Goal: Transaction & Acquisition: Purchase product/service

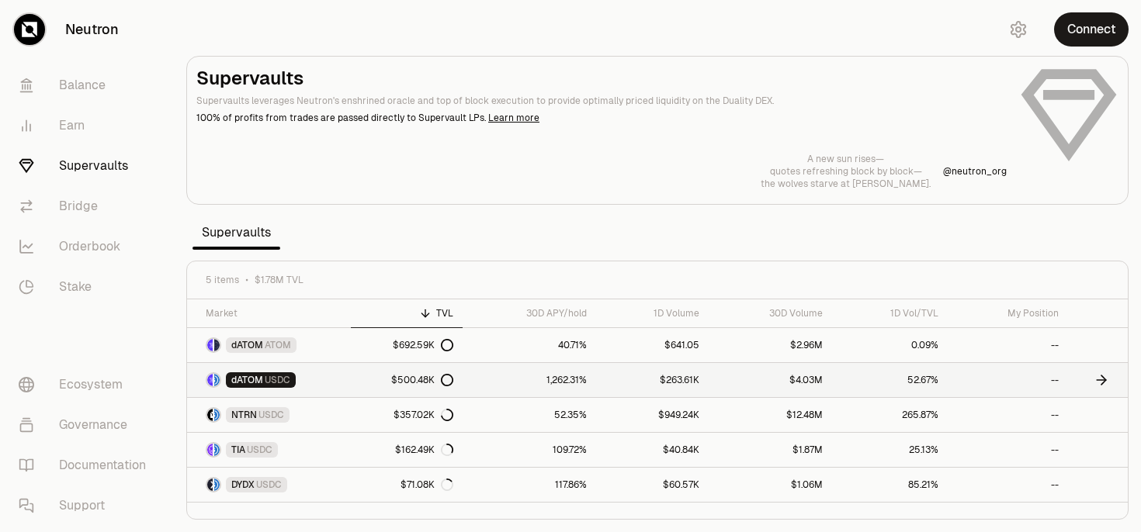
click at [247, 379] on span "dATOM" at bounding box center [247, 380] width 32 height 12
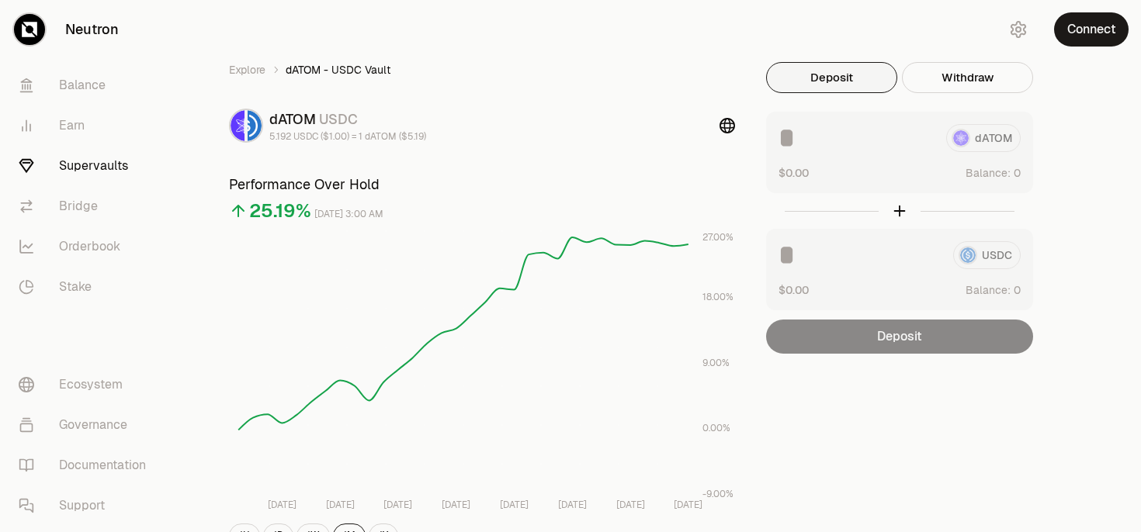
click at [833, 84] on button "Deposit" at bounding box center [831, 77] width 131 height 31
click at [1074, 40] on button "Connect" at bounding box center [1091, 29] width 74 height 34
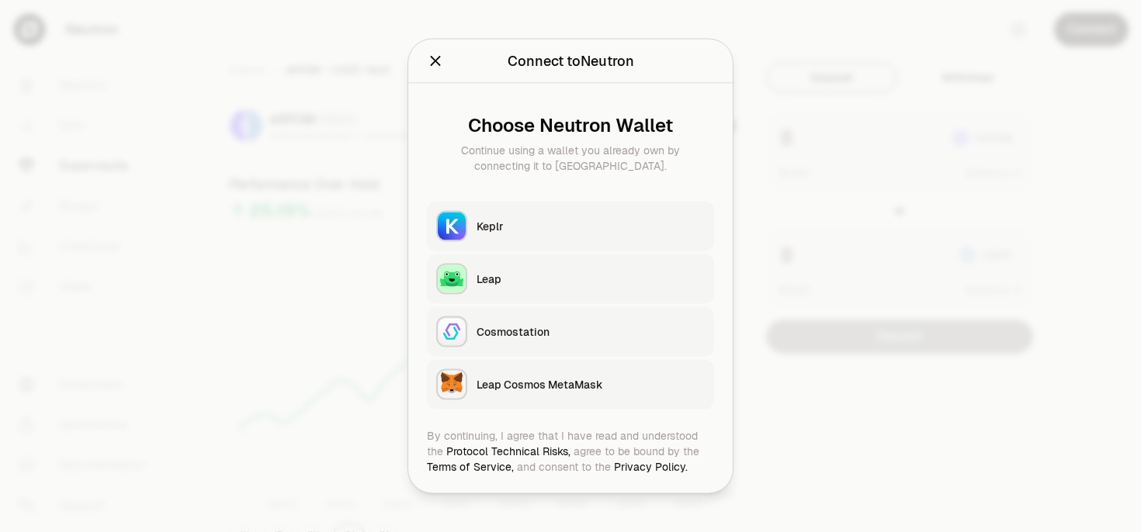
click at [577, 217] on button "Keplr" at bounding box center [570, 227] width 287 height 50
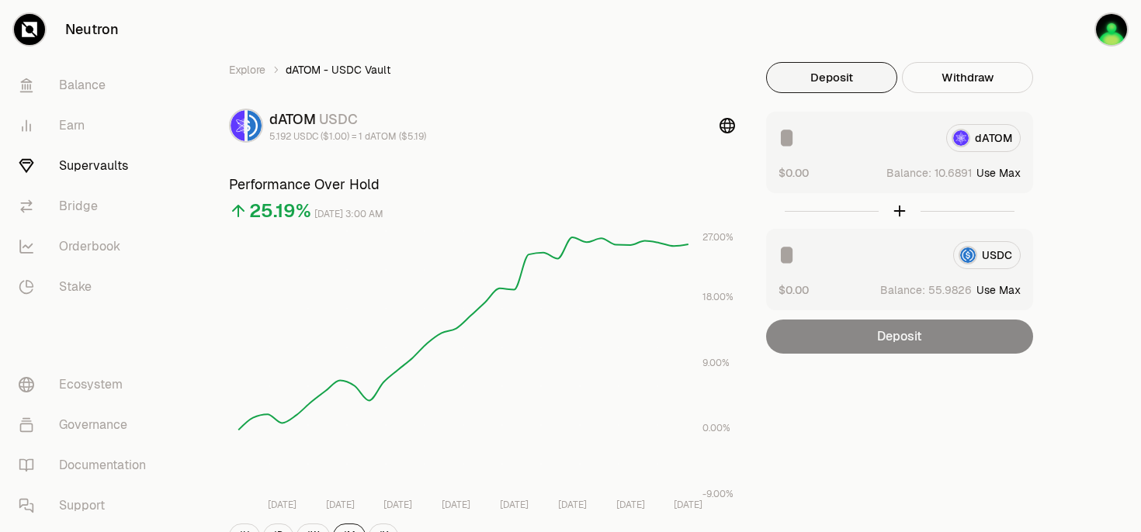
click at [1008, 291] on button "Use Max" at bounding box center [998, 290] width 44 height 16
type input "*********"
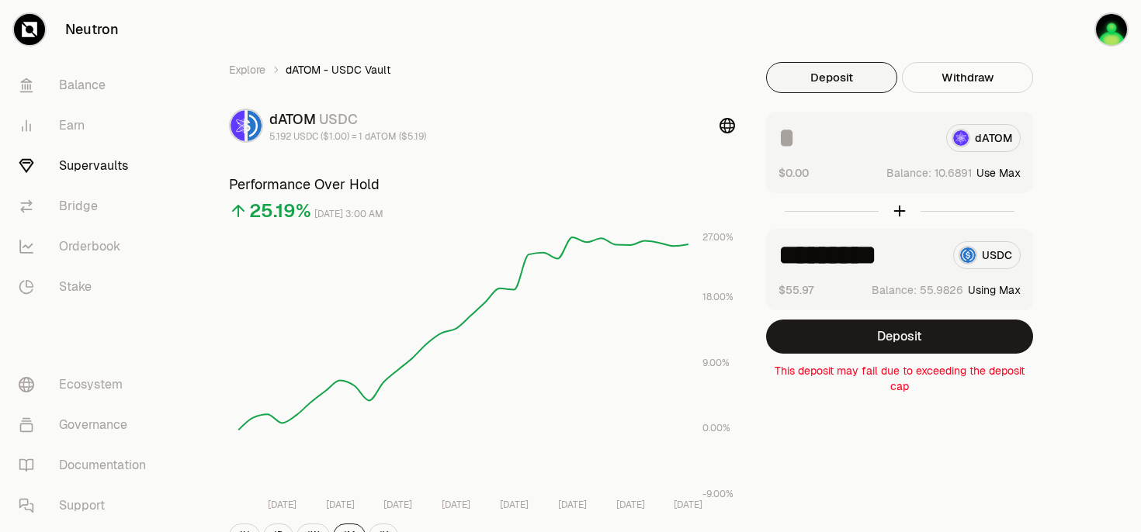
click at [983, 170] on button "Use Max" at bounding box center [998, 173] width 44 height 16
click at [914, 134] on input "*********" at bounding box center [855, 138] width 155 height 28
type input "********"
click at [923, 261] on input "*********" at bounding box center [859, 255] width 162 height 28
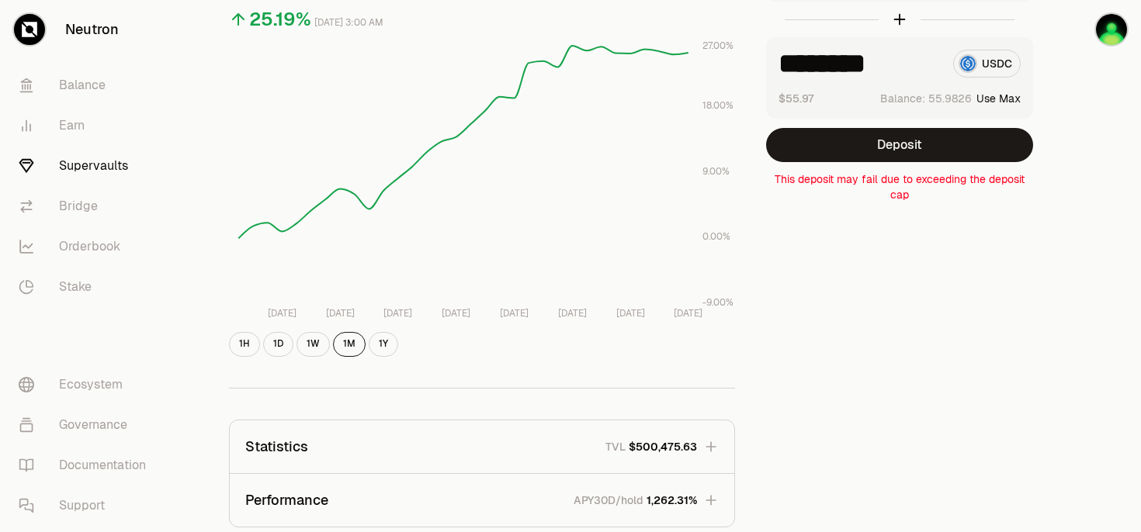
scroll to position [209, 0]
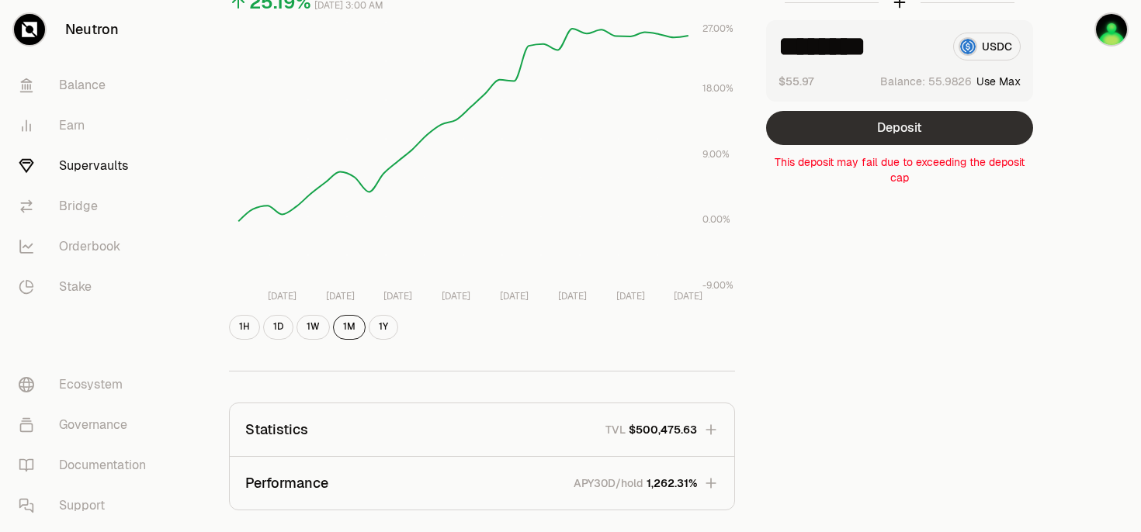
type input "********"
click at [844, 138] on button "Deposit" at bounding box center [899, 128] width 267 height 34
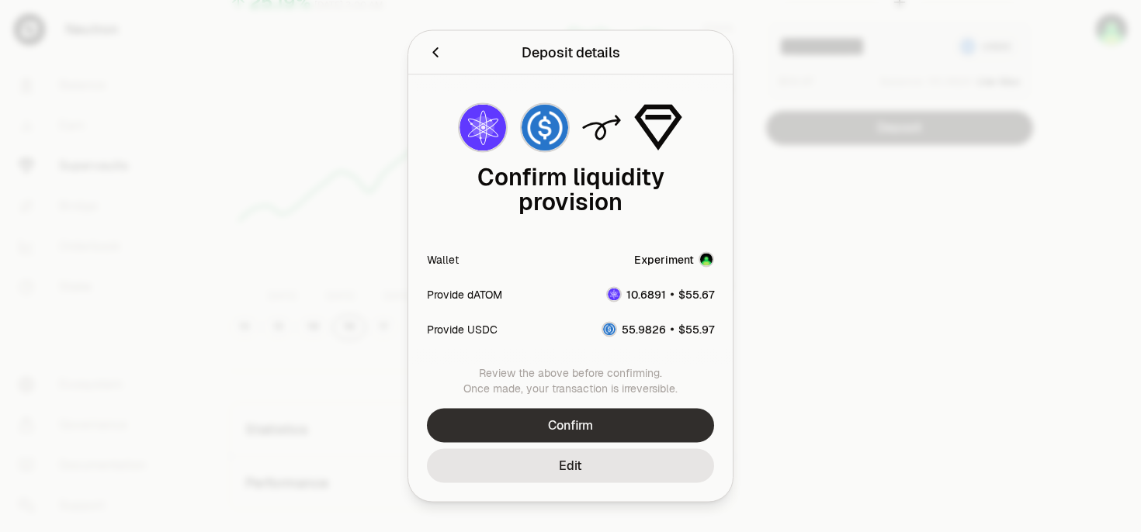
click at [584, 416] on button "Confirm" at bounding box center [570, 426] width 287 height 34
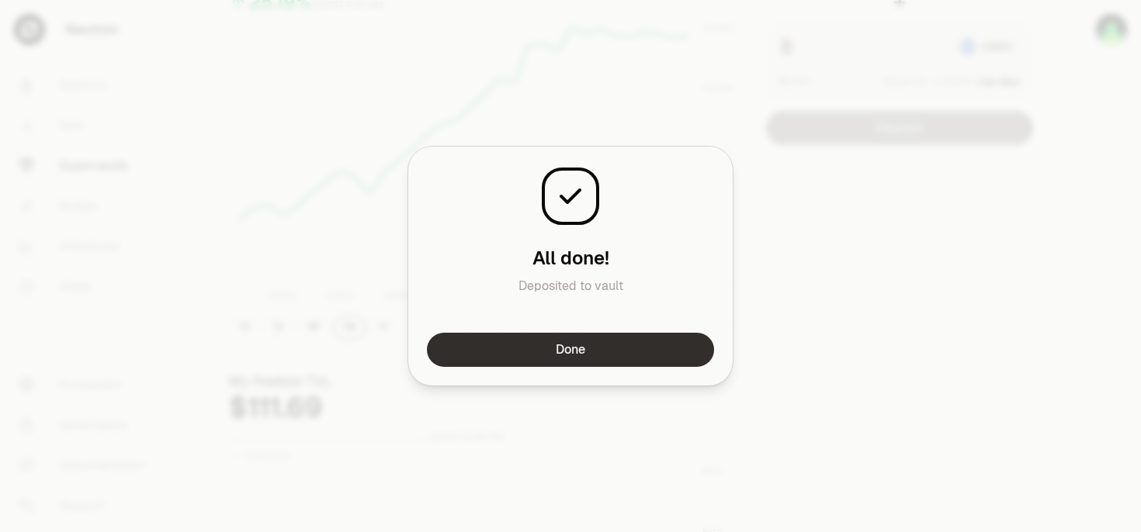
click at [558, 355] on button "Done" at bounding box center [570, 350] width 287 height 34
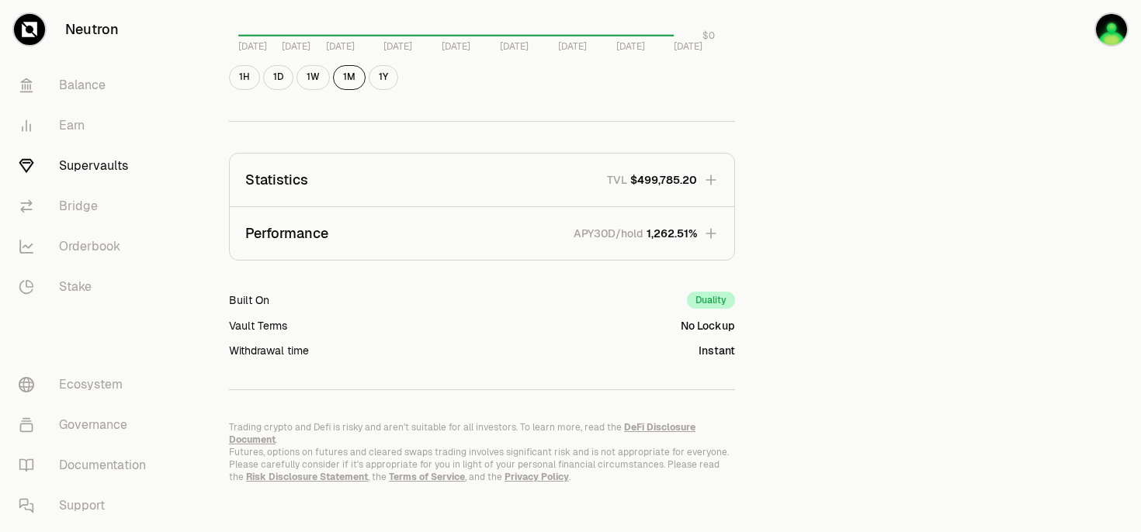
scroll to position [916, 0]
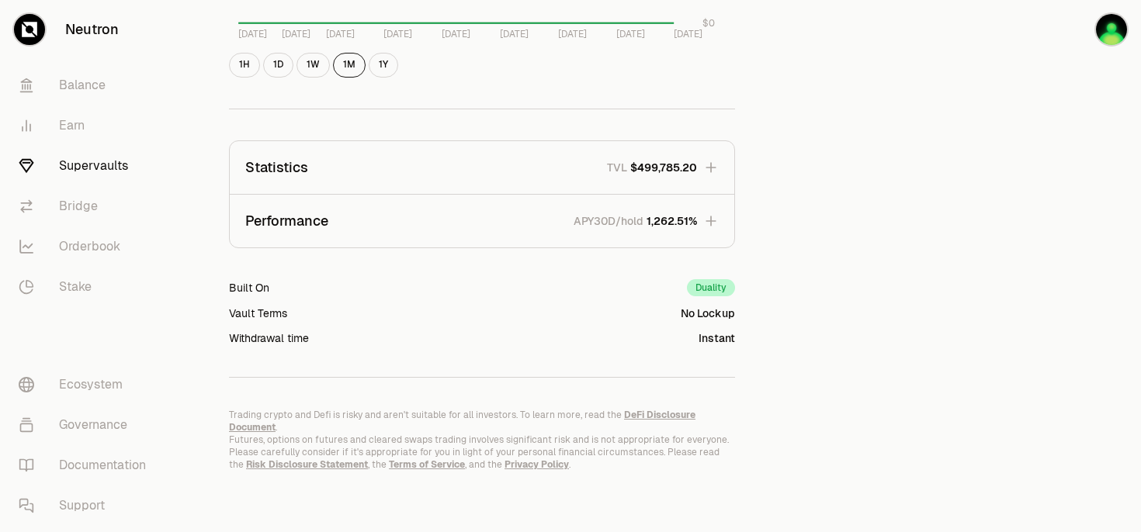
click at [712, 222] on icon "button" at bounding box center [711, 221] width 16 height 16
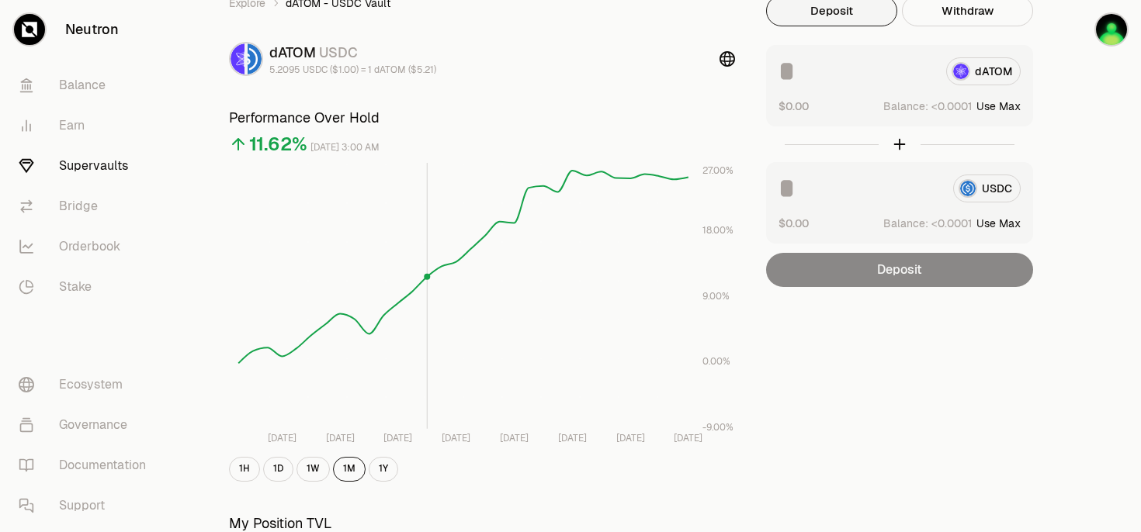
scroll to position [0, 0]
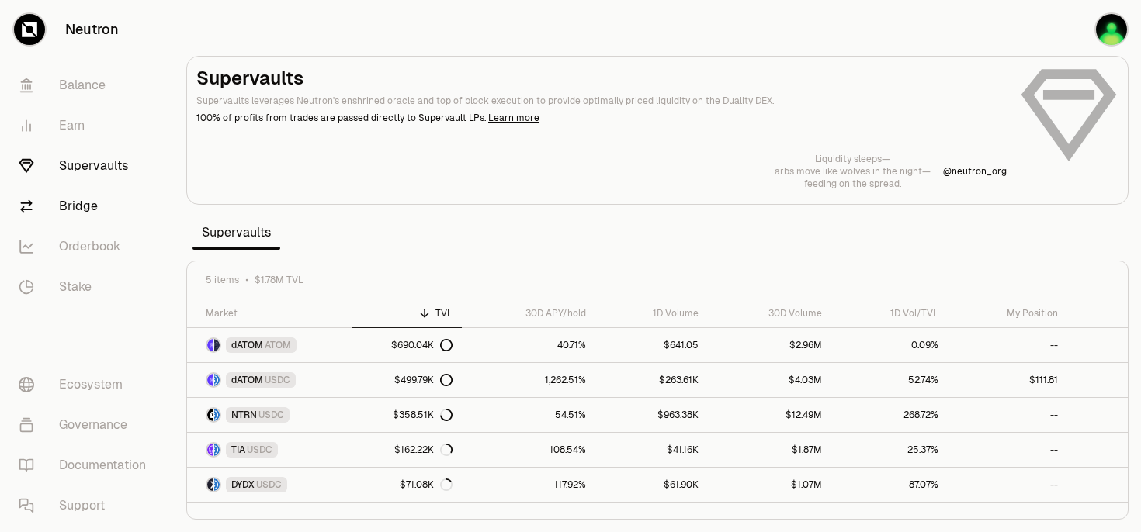
click at [82, 206] on link "Bridge" at bounding box center [86, 206] width 161 height 40
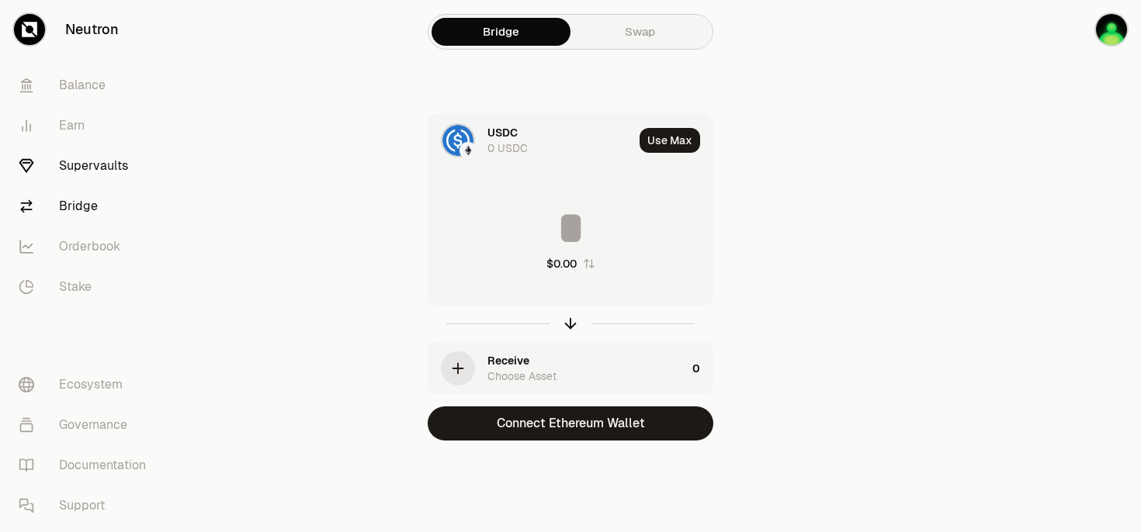
click at [83, 172] on link "Supervaults" at bounding box center [86, 166] width 161 height 40
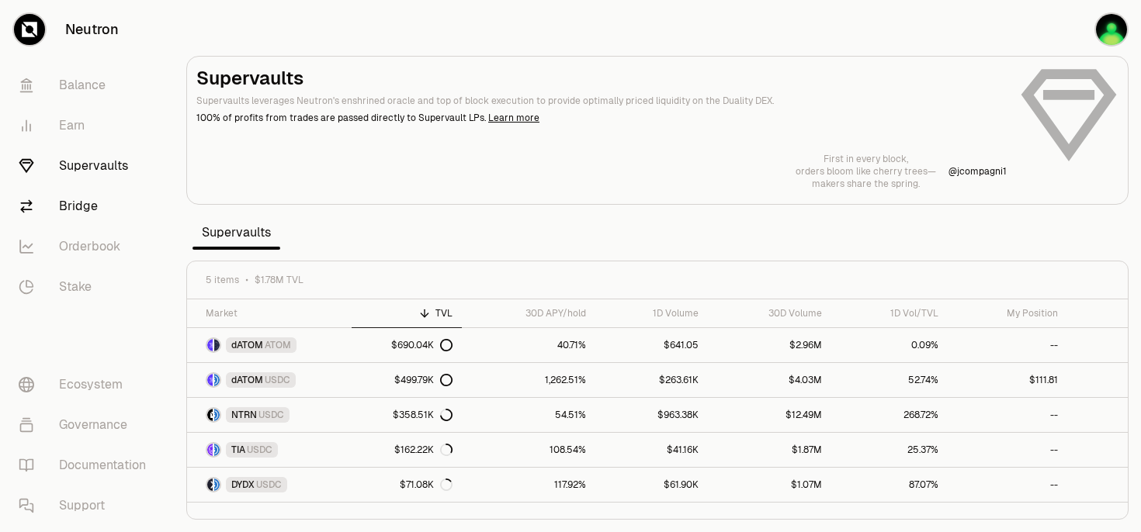
click at [84, 200] on link "Bridge" at bounding box center [86, 206] width 161 height 40
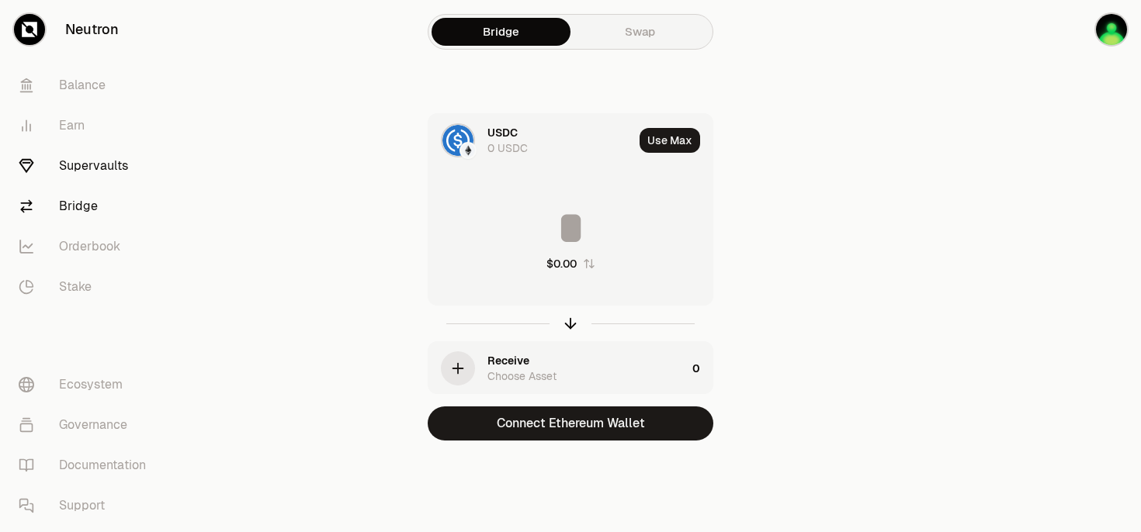
click at [82, 168] on link "Supervaults" at bounding box center [86, 166] width 161 height 40
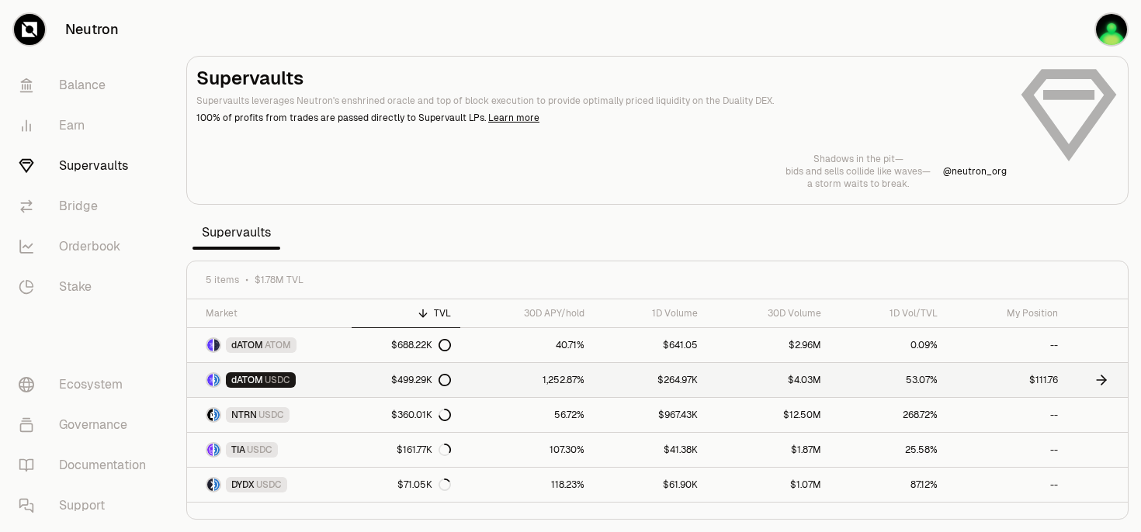
click at [287, 381] on span "USDC" at bounding box center [278, 380] width 26 height 12
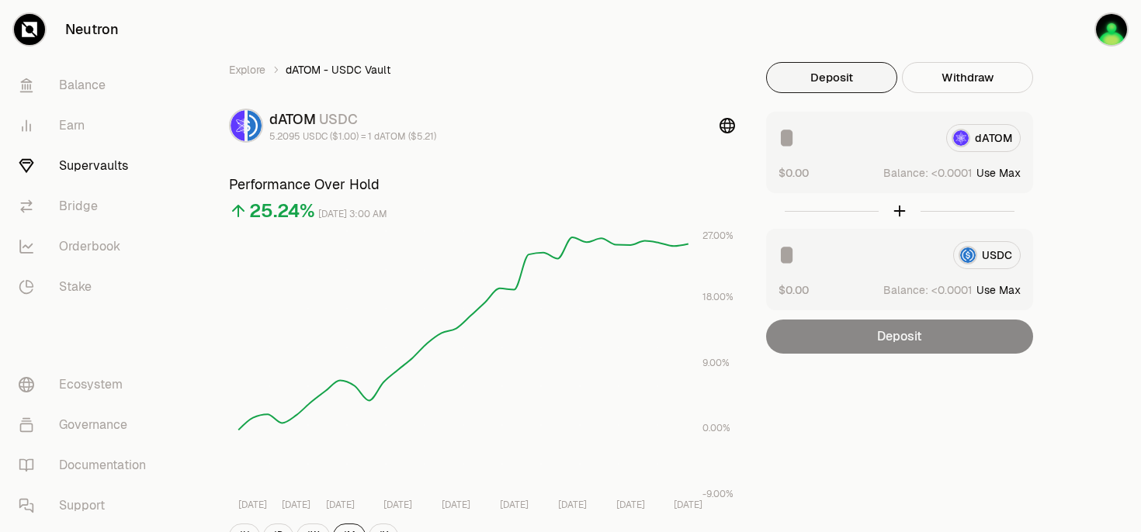
click at [851, 140] on input at bounding box center [855, 138] width 155 height 28
click at [80, 290] on link "Stake" at bounding box center [86, 287] width 161 height 40
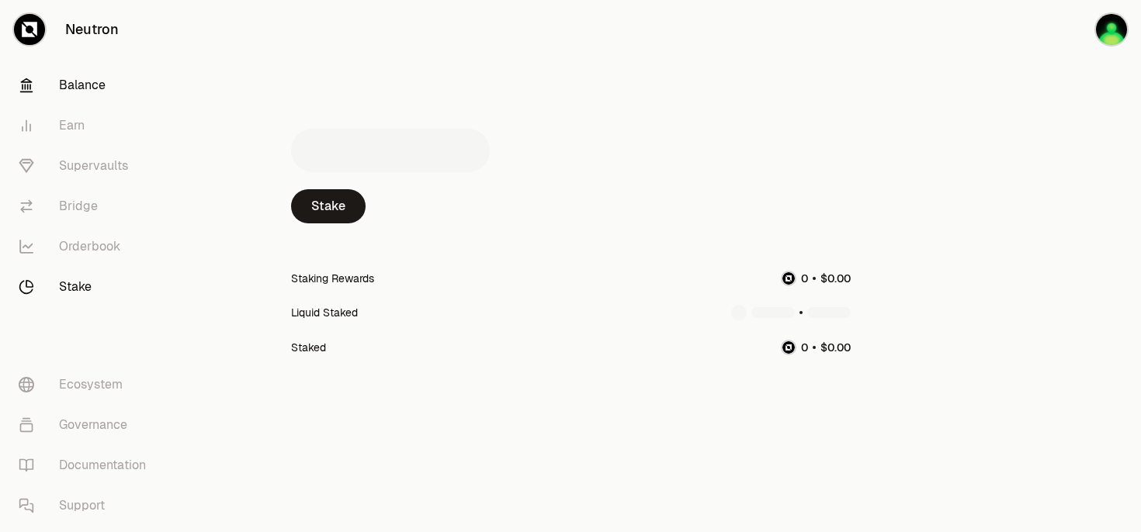
click at [85, 81] on link "Balance" at bounding box center [86, 85] width 161 height 40
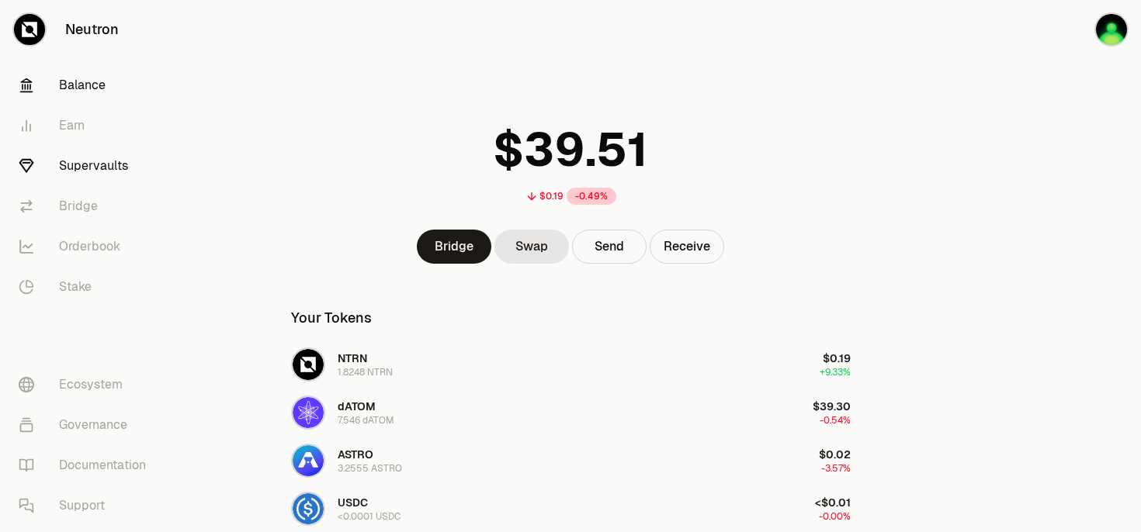
click at [106, 166] on link "Supervaults" at bounding box center [86, 166] width 161 height 40
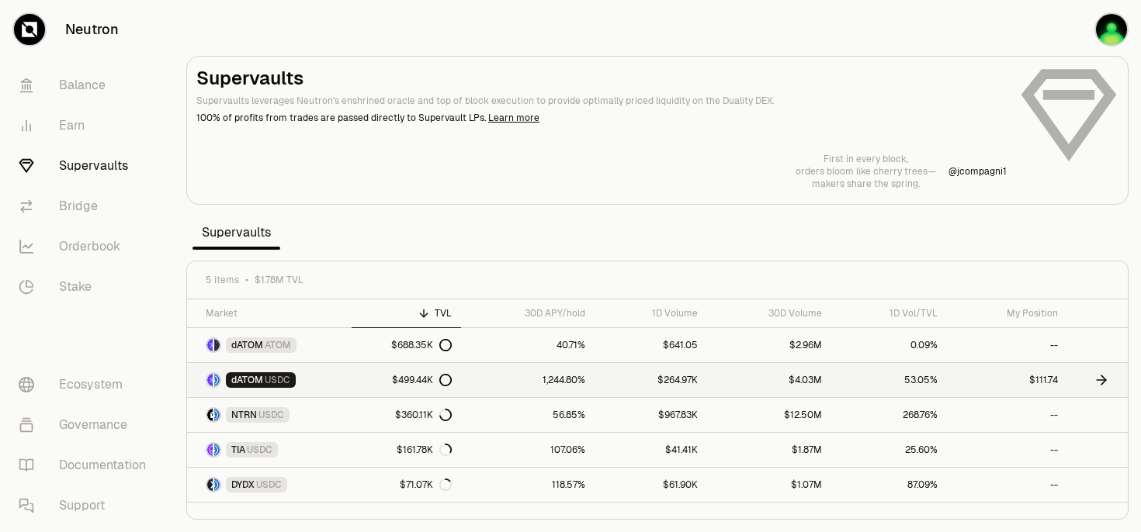
click at [528, 381] on link "1,244.80%" at bounding box center [527, 380] width 133 height 34
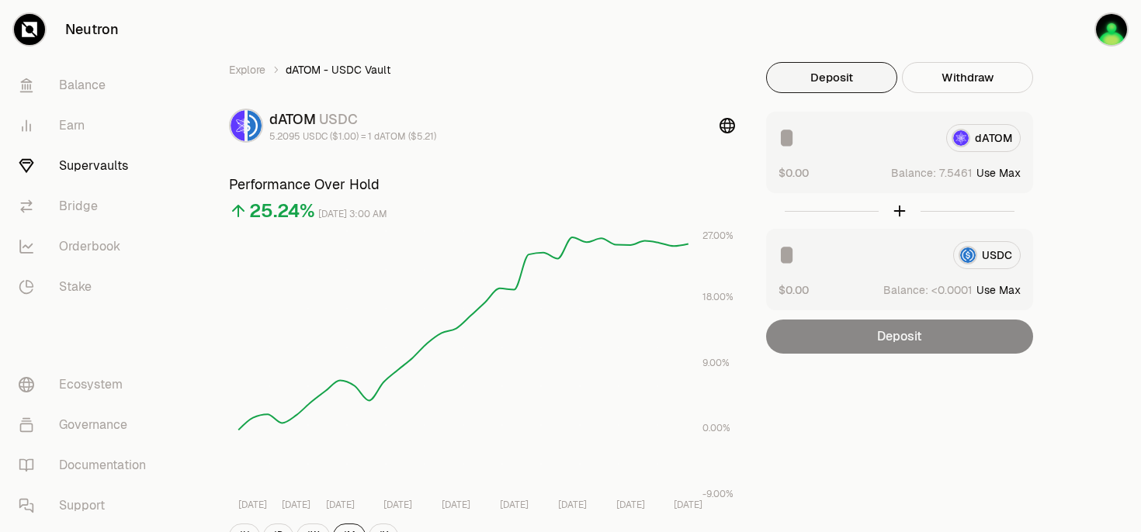
click at [1012, 175] on button "Use Max" at bounding box center [998, 173] width 44 height 16
type input "********"
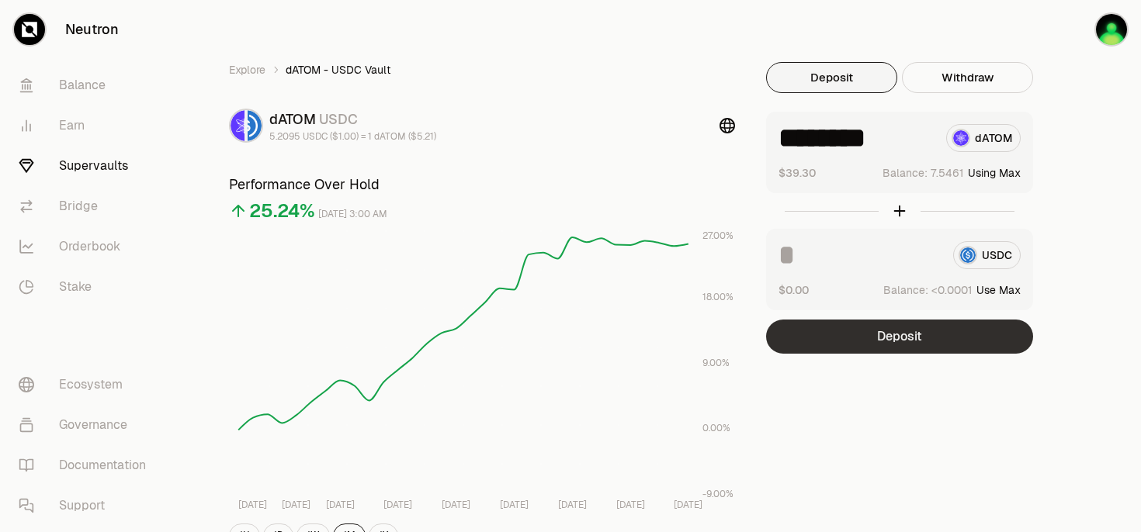
click at [937, 324] on button "Deposit" at bounding box center [899, 337] width 267 height 34
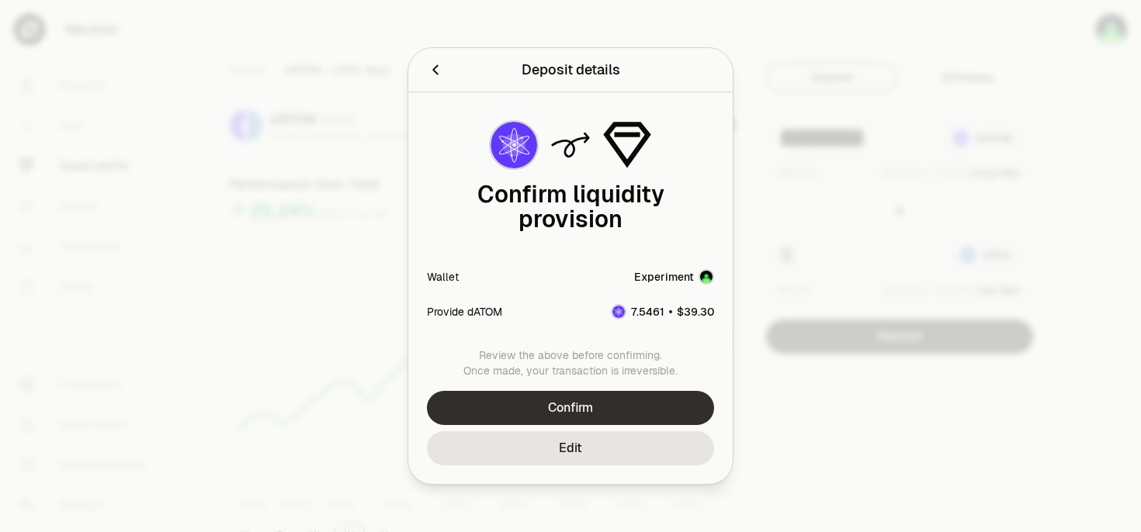
click at [557, 394] on button "Confirm" at bounding box center [570, 408] width 287 height 34
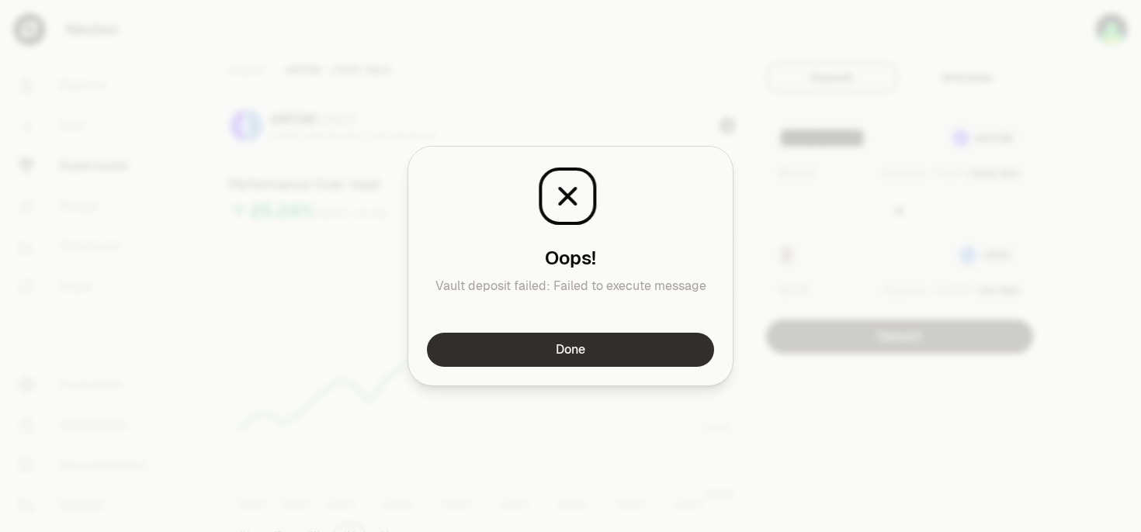
click at [570, 355] on button "Done" at bounding box center [570, 350] width 287 height 34
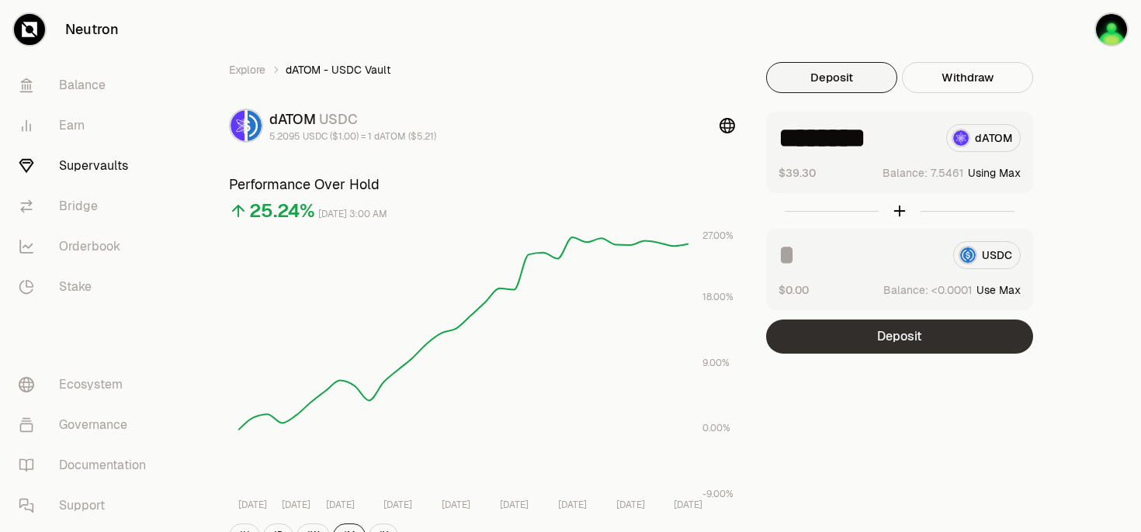
click at [880, 332] on button "Deposit" at bounding box center [899, 337] width 267 height 34
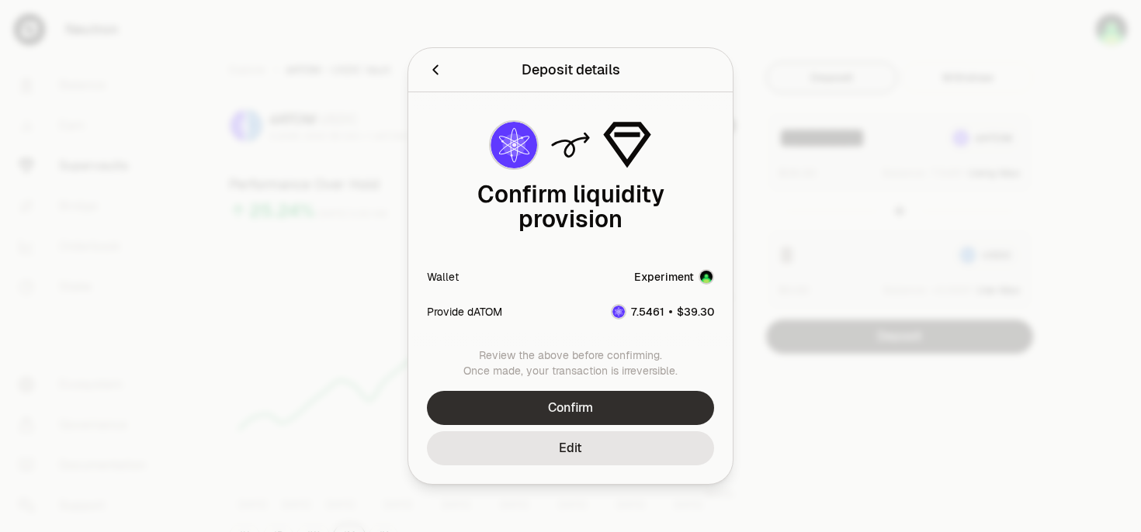
click at [637, 391] on button "Confirm" at bounding box center [570, 408] width 287 height 34
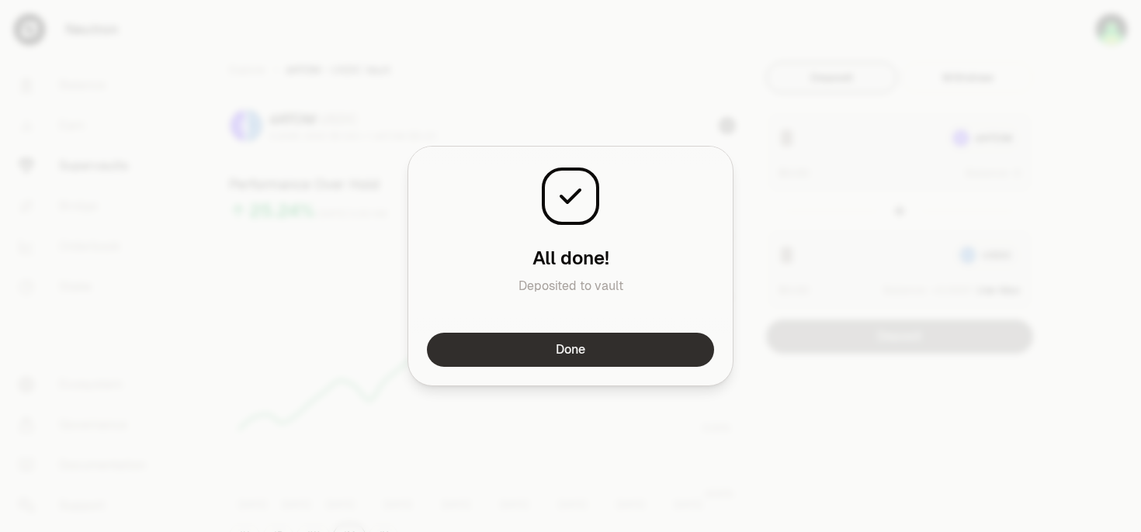
click at [497, 354] on button "Done" at bounding box center [570, 350] width 287 height 34
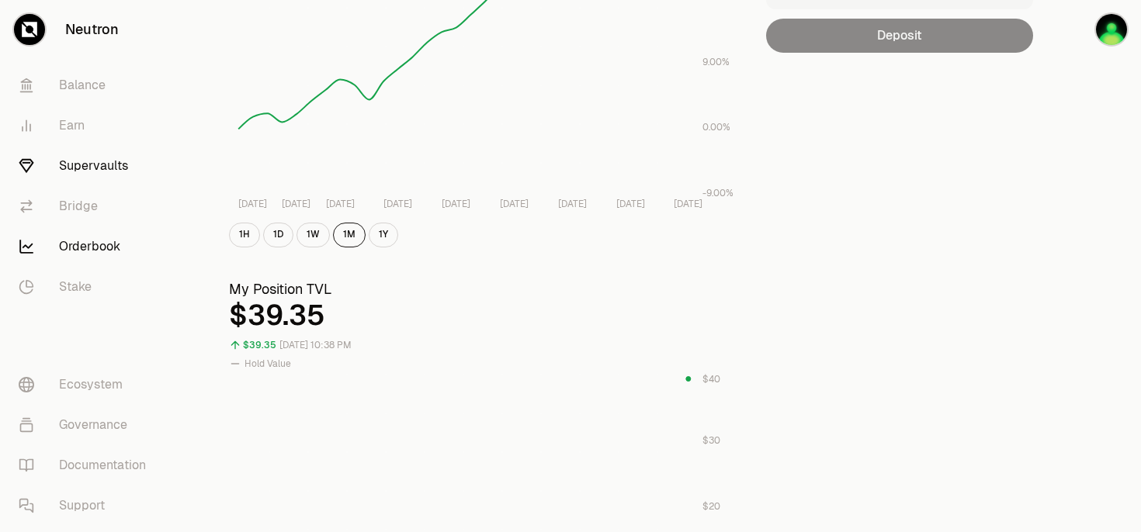
scroll to position [334, 0]
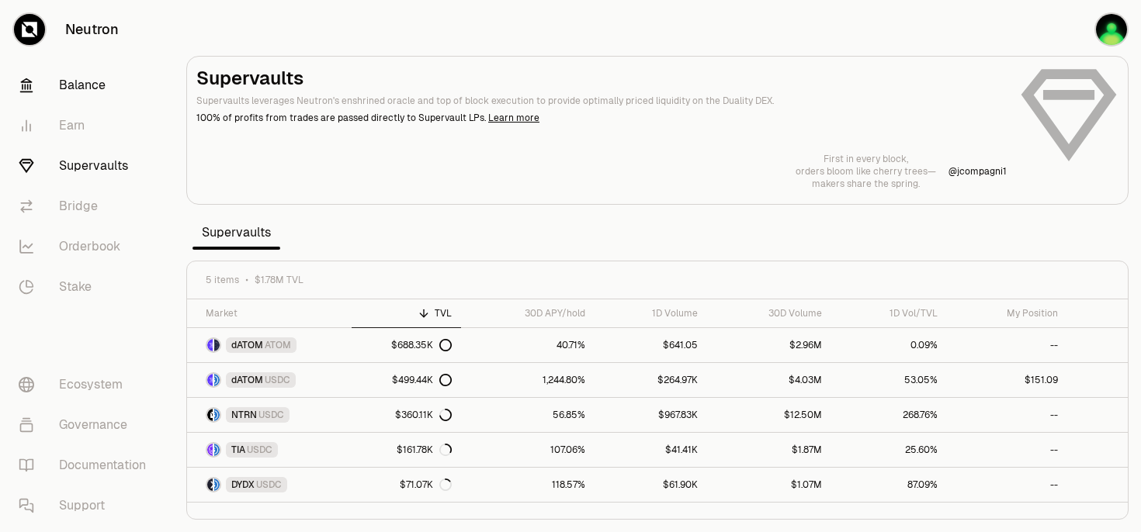
click at [101, 92] on link "Balance" at bounding box center [86, 85] width 161 height 40
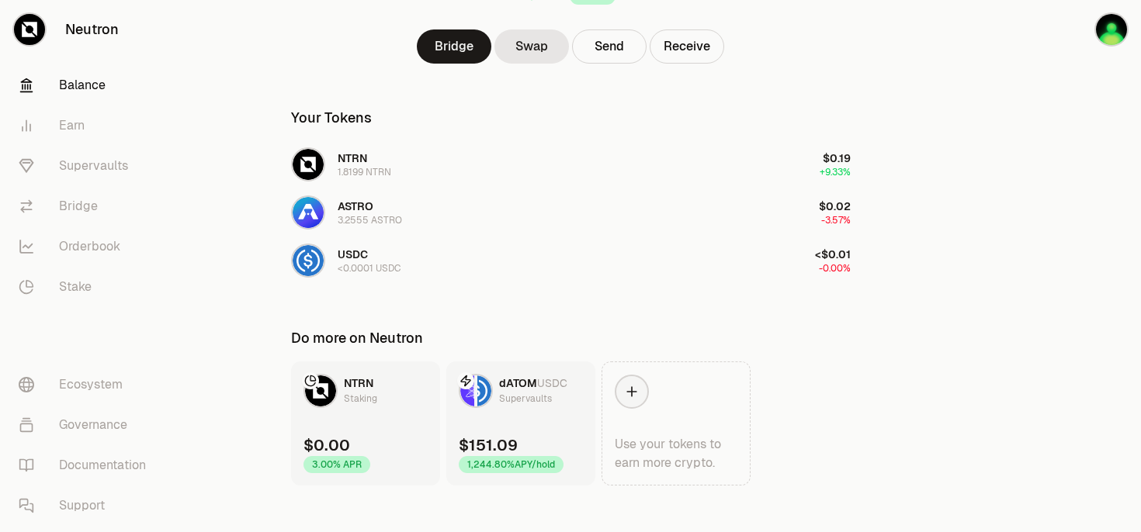
scroll to position [216, 0]
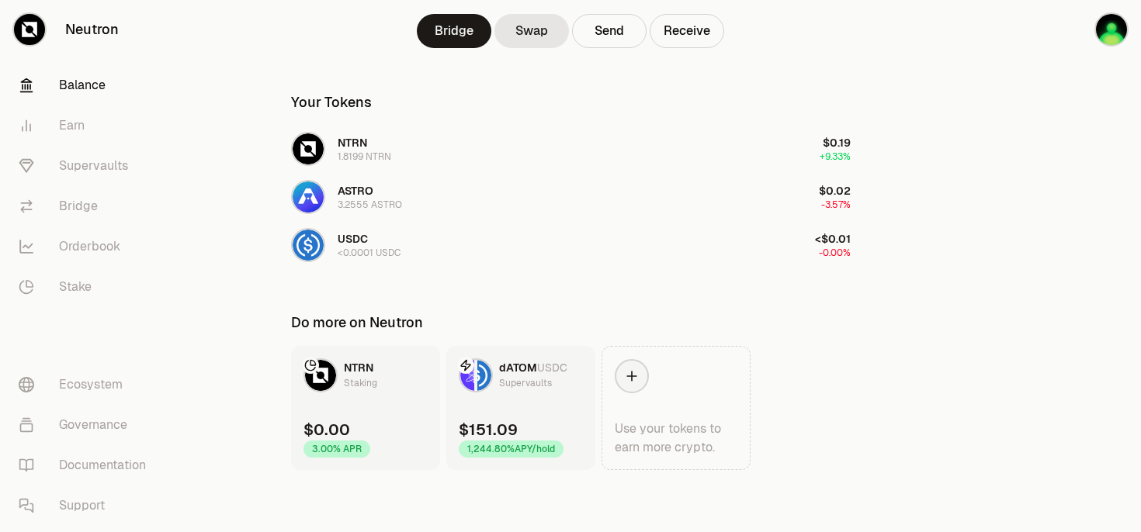
click at [487, 408] on link "dATOM USDC Supervaults $151.09 1,244.80% APY/hold" at bounding box center [520, 408] width 149 height 124
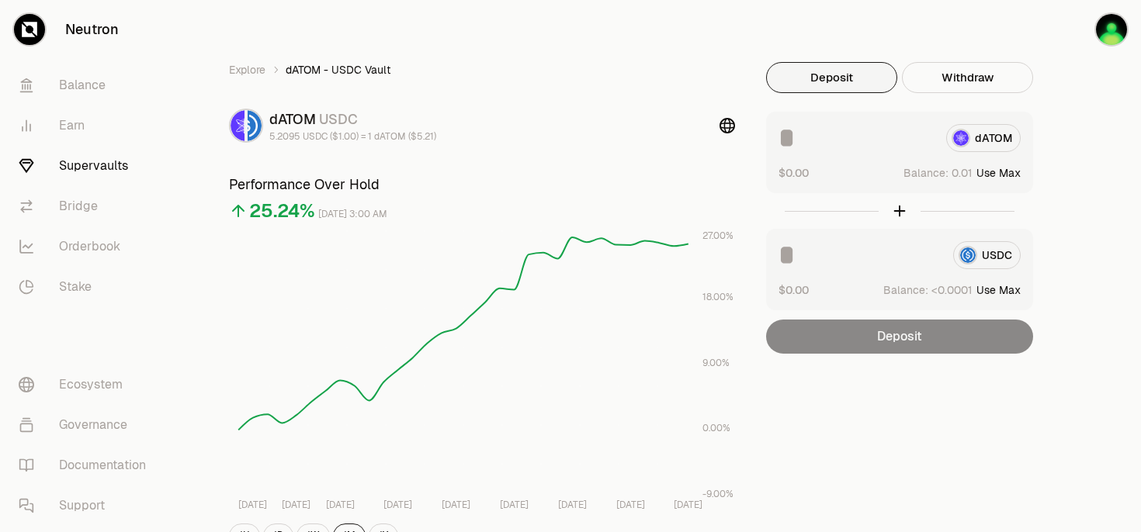
click at [80, 167] on link "Supervaults" at bounding box center [86, 166] width 161 height 40
